Goal: Information Seeking & Learning: Learn about a topic

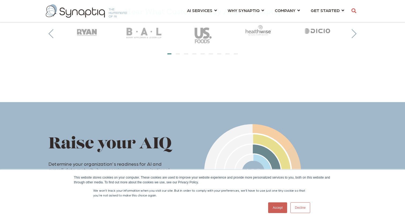
scroll to position [206, 0]
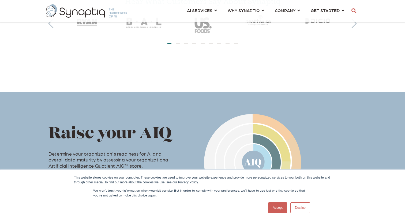
click at [280, 208] on link "Accept" at bounding box center [277, 208] width 19 height 11
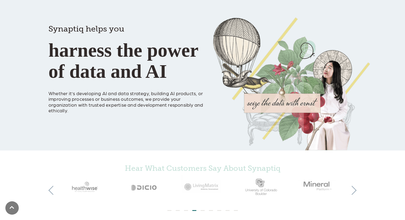
scroll to position [0, 0]
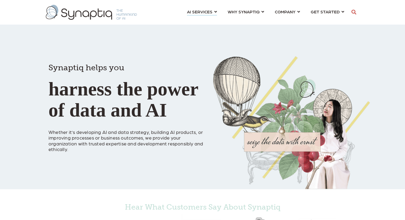
click at [209, 15] on li "AI SERVICES ⇲ By Industry Construction & Real Estate Healthcare Legal Governmen…" at bounding box center [202, 12] width 30 height 10
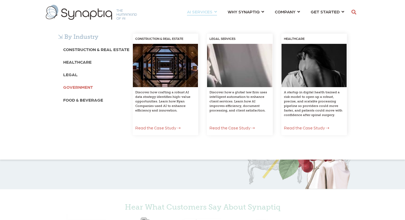
click at [85, 88] on b "Government" at bounding box center [78, 87] width 30 height 5
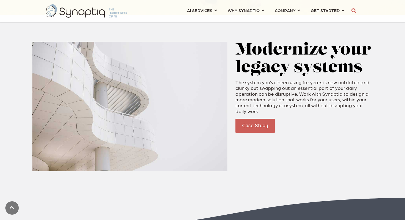
scroll to position [222, 0]
